Goal: Task Accomplishment & Management: Use online tool/utility

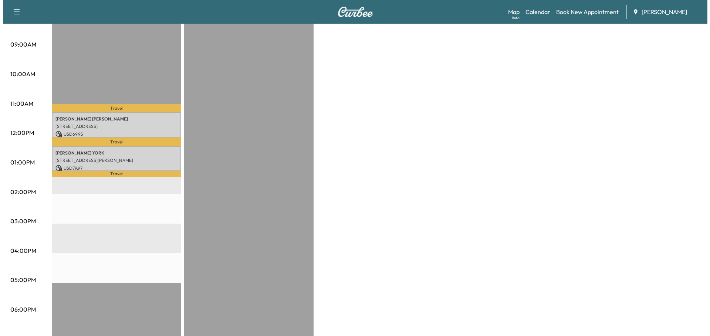
scroll to position [222, 0]
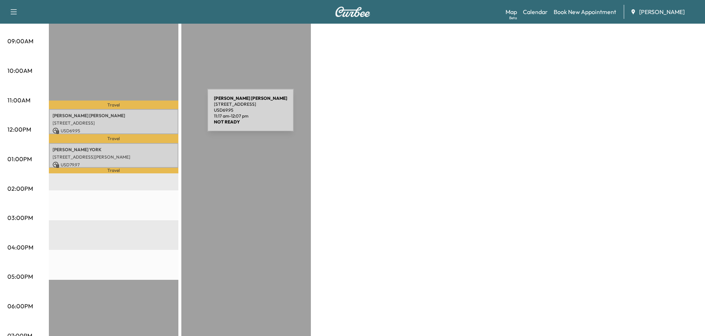
click at [152, 115] on p "[PERSON_NAME]" at bounding box center [114, 116] width 122 height 6
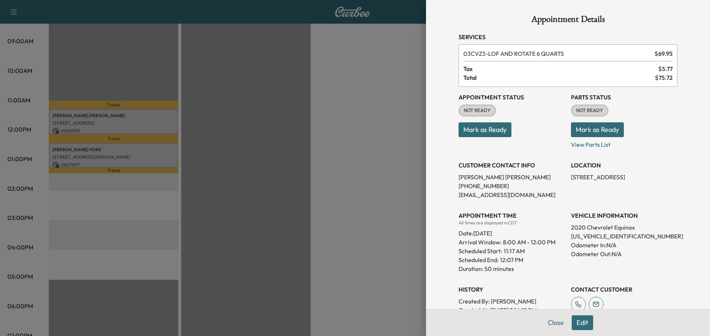
click at [603, 236] on p "[US_VEHICLE_IDENTIFICATION_NUMBER]" at bounding box center [624, 236] width 107 height 9
copy p "[US_VEHICLE_IDENTIFICATION_NUMBER]"
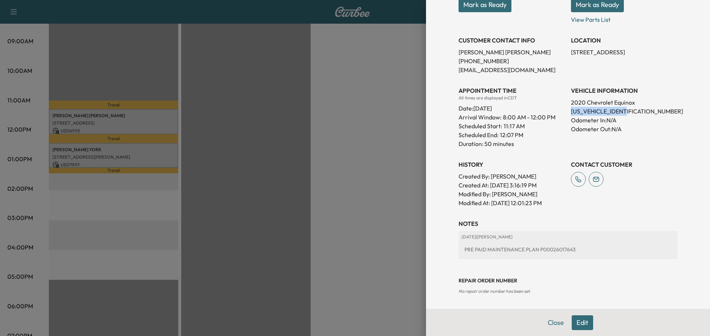
scroll to position [125, 0]
click at [270, 98] on div at bounding box center [355, 168] width 710 height 336
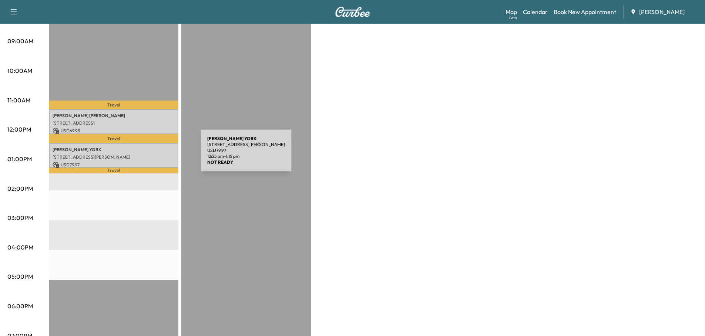
click at [145, 155] on p "[STREET_ADDRESS][PERSON_NAME]" at bounding box center [114, 157] width 122 height 6
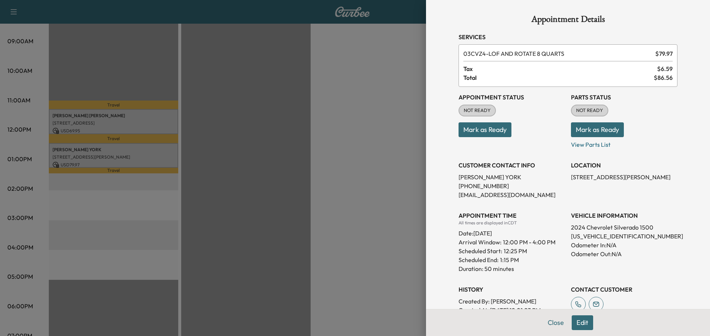
click at [612, 238] on p "[US_VEHICLE_IDENTIFICATION_NUMBER]" at bounding box center [624, 236] width 107 height 9
copy p "[US_VEHICLE_IDENTIFICATION_NUMBER]"
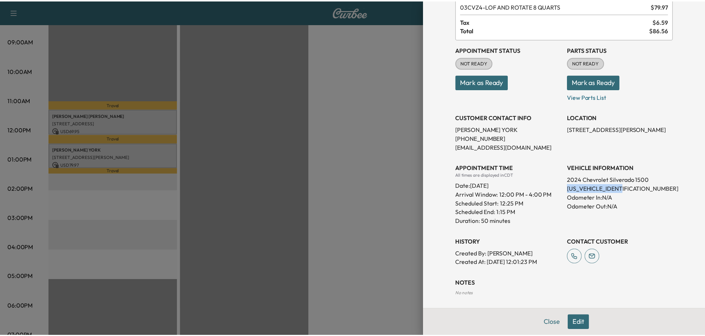
scroll to position [0, 0]
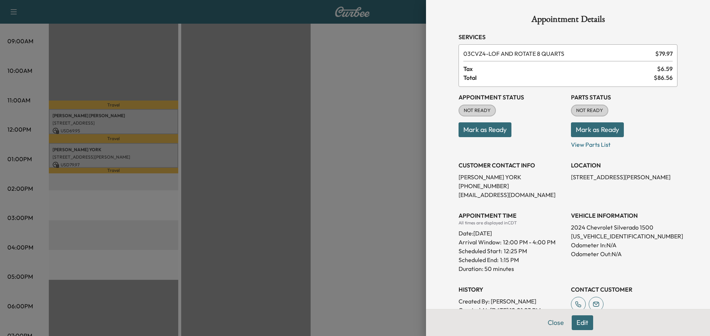
click at [340, 166] on div at bounding box center [355, 168] width 710 height 336
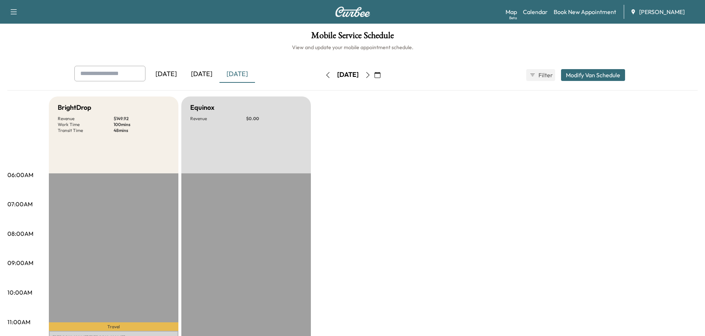
click at [242, 74] on div "[DATE]" at bounding box center [237, 74] width 36 height 17
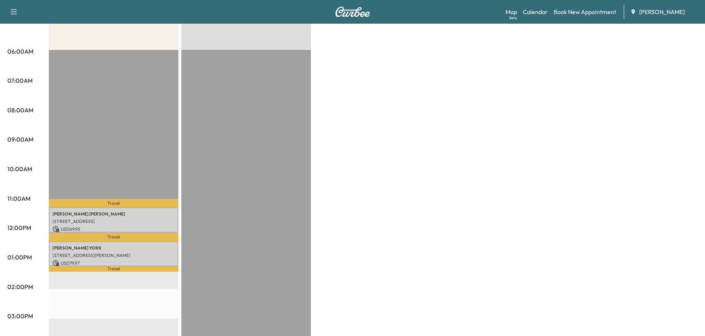
scroll to position [185, 0]
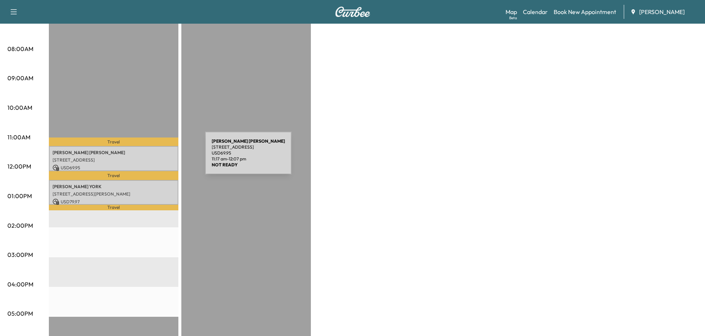
click at [149, 158] on p "[STREET_ADDRESS]" at bounding box center [114, 160] width 122 height 6
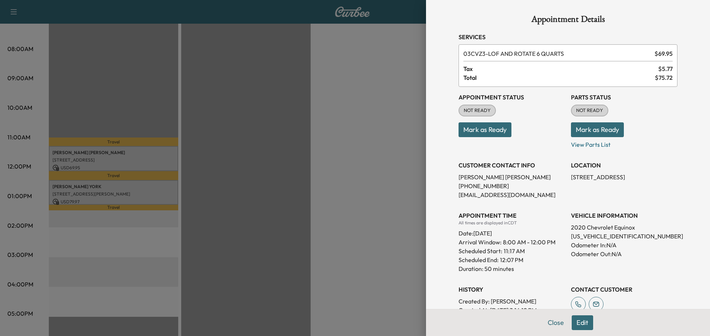
click at [498, 128] on button "Mark as Ready" at bounding box center [485, 129] width 53 height 15
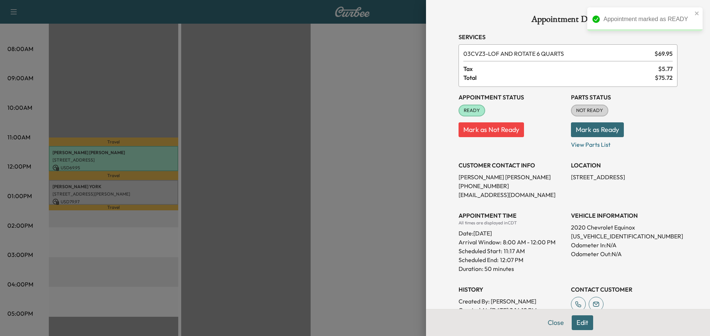
click at [592, 131] on button "Mark as Ready" at bounding box center [597, 129] width 53 height 15
click at [163, 188] on div at bounding box center [355, 168] width 710 height 336
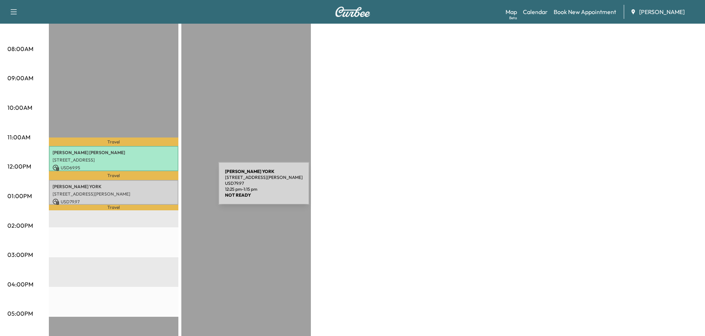
click at [163, 188] on div "[PERSON_NAME] [STREET_ADDRESS][PERSON_NAME] USD 79.97 12:25 pm - 1:15 pm" at bounding box center [114, 192] width 130 height 25
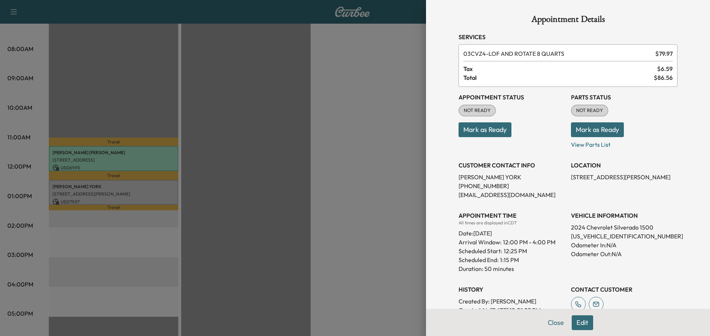
click at [494, 131] on button "Mark as Ready" at bounding box center [485, 129] width 53 height 15
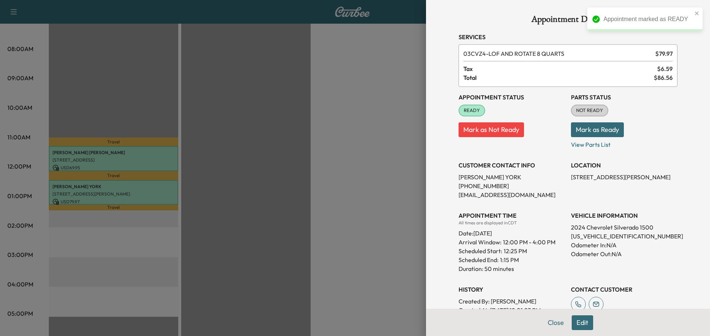
click at [608, 131] on button "Mark as Ready" at bounding box center [597, 129] width 53 height 15
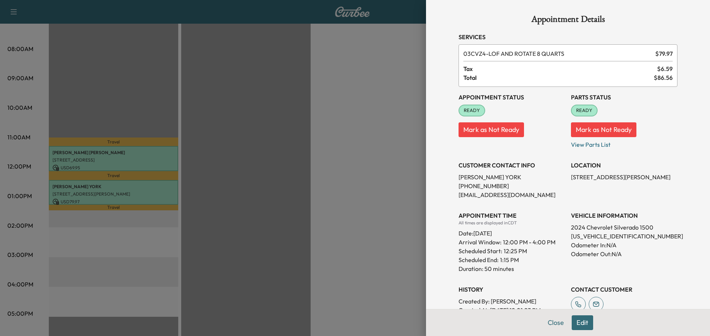
drag, startPoint x: 294, startPoint y: 127, endPoint x: 289, endPoint y: 128, distance: 5.3
click at [292, 127] on div at bounding box center [355, 168] width 710 height 336
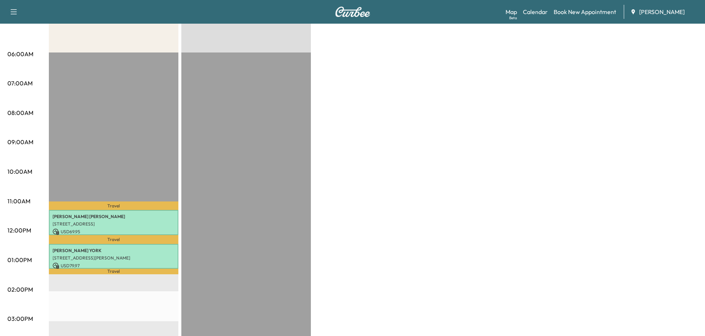
scroll to position [0, 0]
